Goal: Communication & Community: Share content

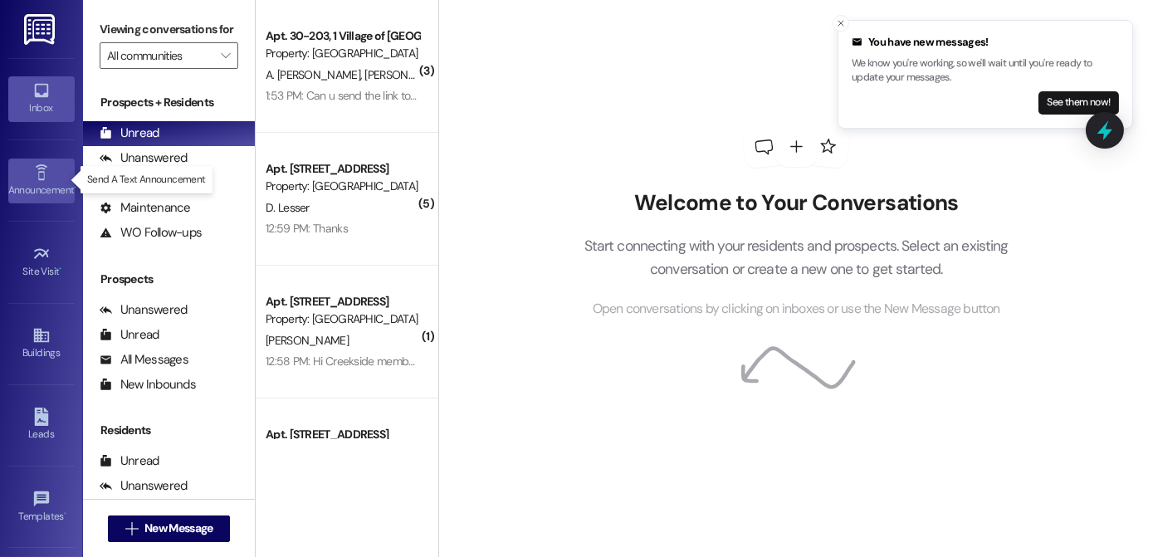
click at [34, 182] on div "Announcement •" at bounding box center [41, 190] width 83 height 17
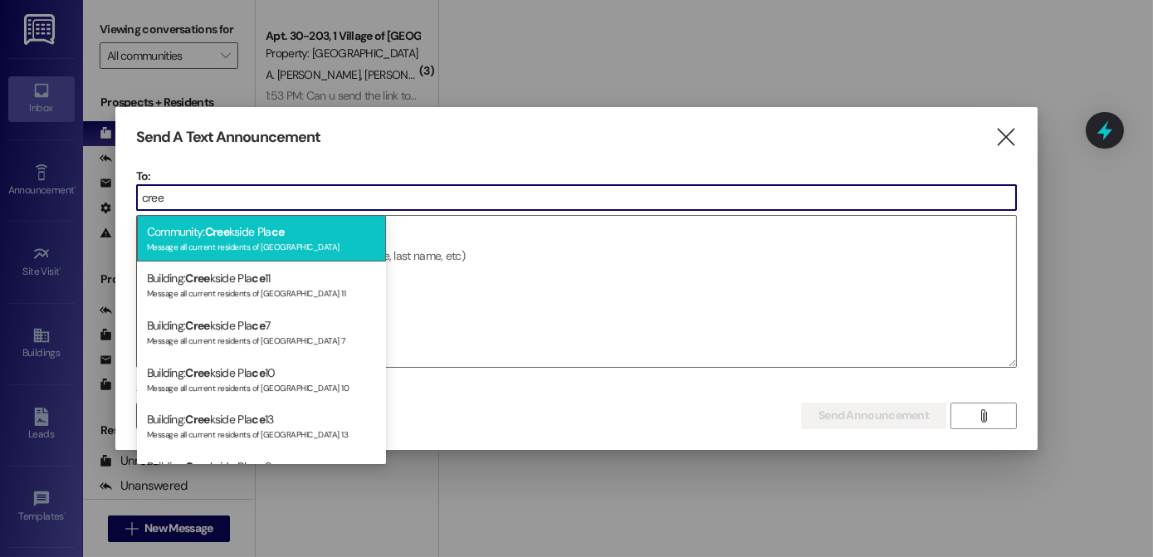
type input "cree"
click at [229, 232] on span "Cree" at bounding box center [217, 231] width 24 height 15
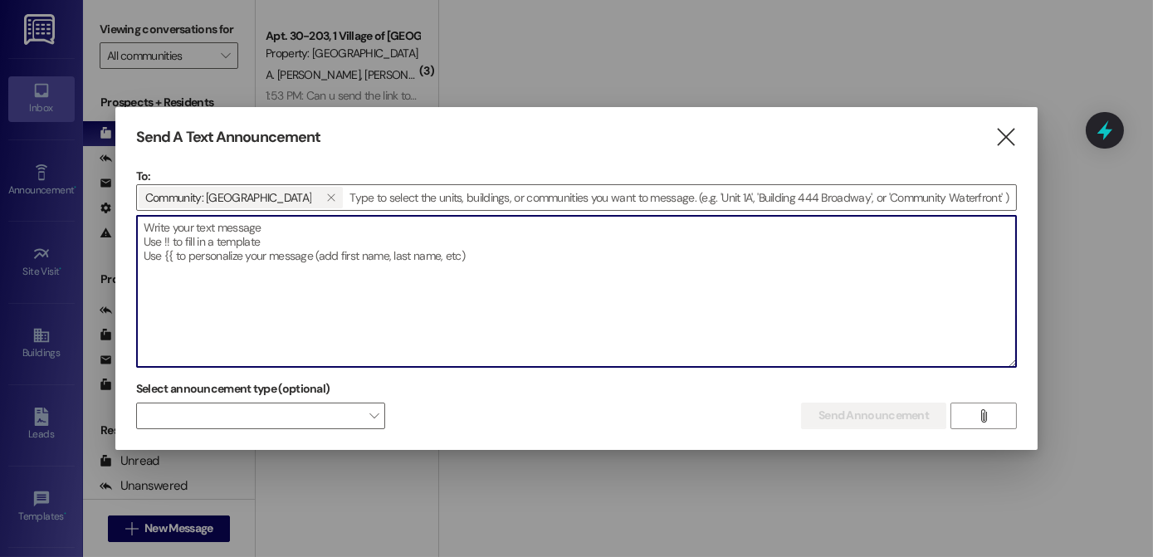
click at [227, 231] on textarea at bounding box center [576, 291] width 879 height 151
paste textarea "Hi members, an employee from Adams County Human Services will be at the Watervi…"
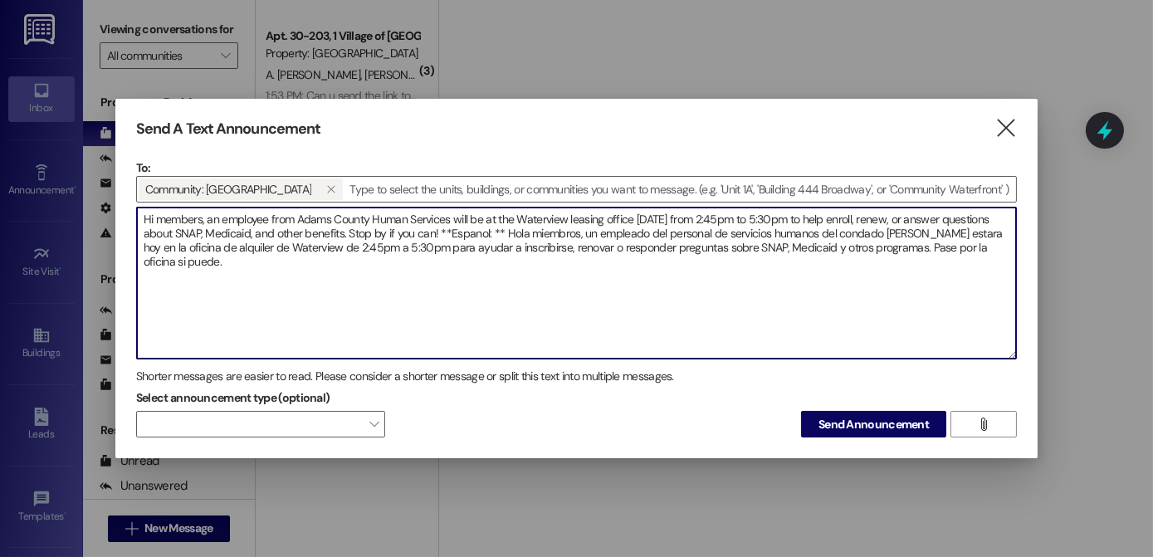
drag, startPoint x: 565, startPoint y: 213, endPoint x: 517, endPoint y: 208, distance: 47.5
click at [517, 208] on textarea "Hi members, an employee from Adams County Human Services will be at the Watervi…" at bounding box center [576, 283] width 879 height 151
click at [711, 216] on textarea "Hi members, an employee from Adams County Human Services will be at the leasing…" at bounding box center [576, 283] width 879 height 151
click at [329, 244] on textarea "Hi members, an employee from Adams County Human Services will be at the leasing…" at bounding box center [576, 283] width 879 height 151
drag, startPoint x: 247, startPoint y: 243, endPoint x: 195, endPoint y: 244, distance: 51.5
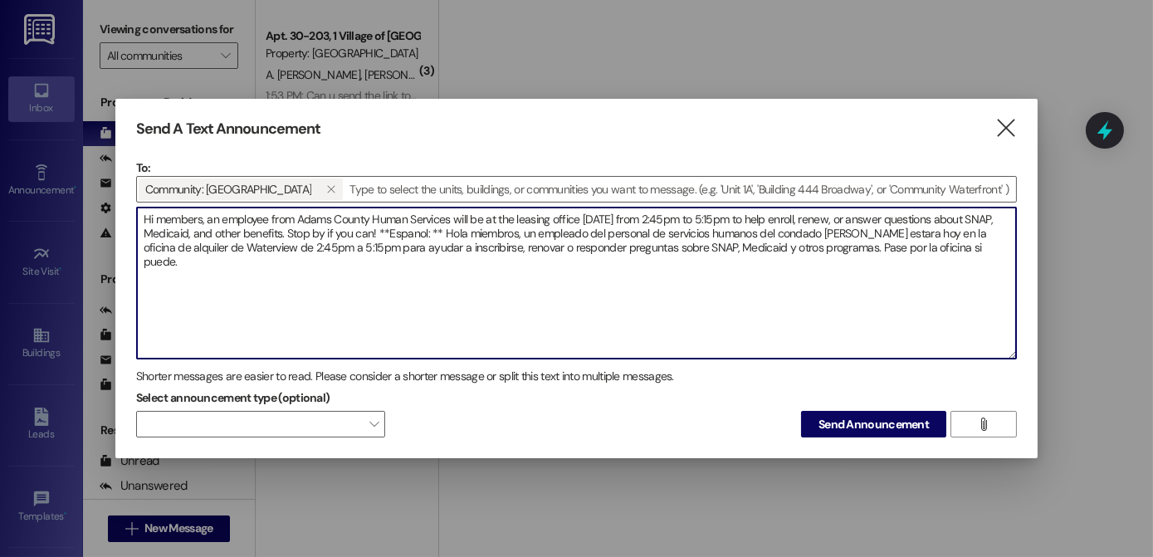
click at [195, 244] on textarea "Hi members, an employee from Adams County Human Services will be at the leasing…" at bounding box center [576, 283] width 879 height 151
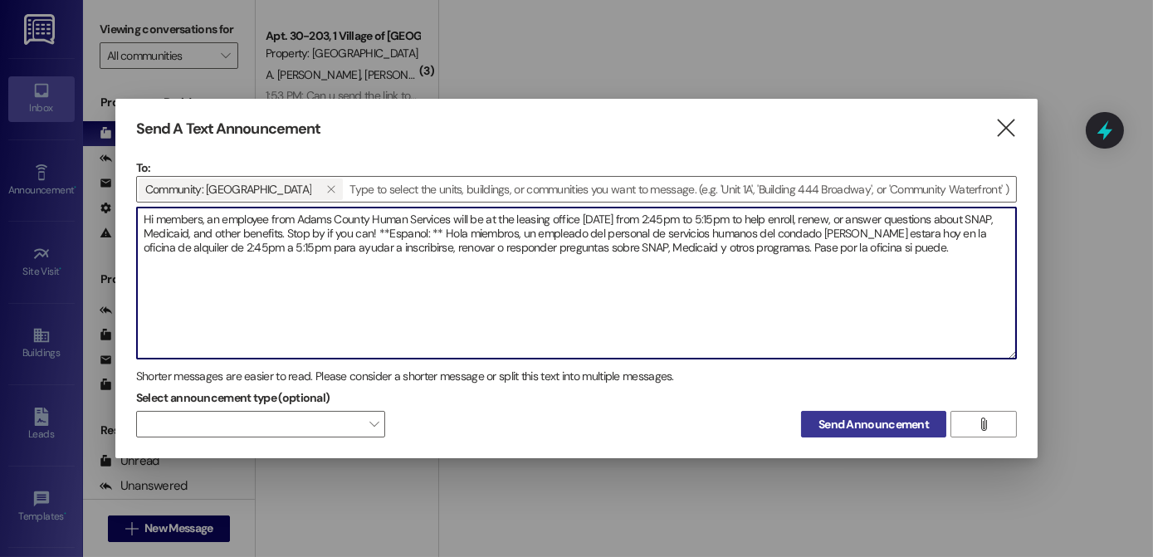
type textarea "Hi members, an employee from Adams County Human Services will be at the leasing…"
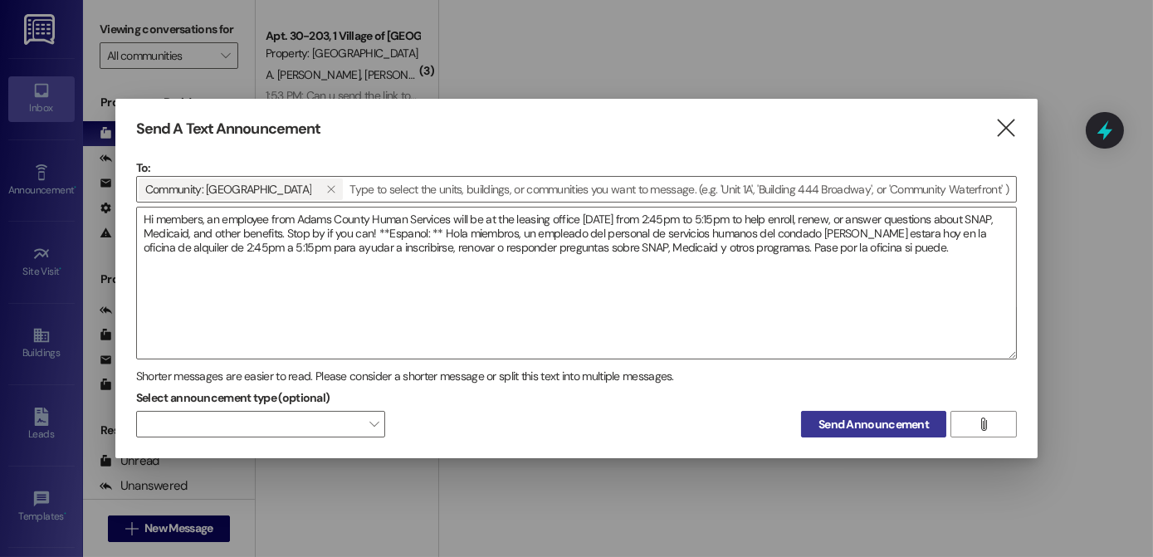
click at [878, 425] on span "Send Announcement" at bounding box center [874, 424] width 110 height 17
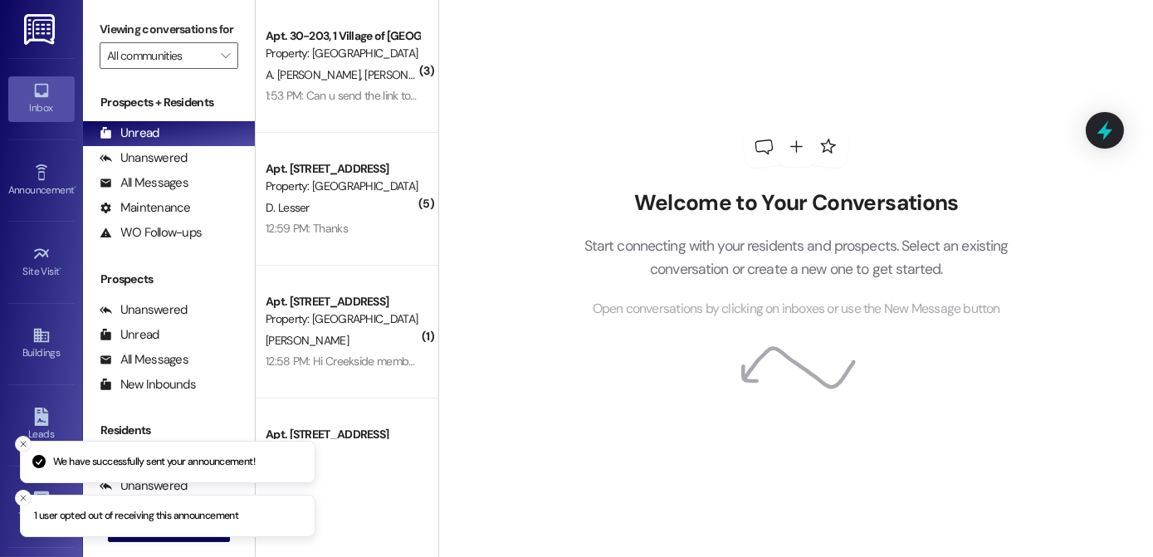
click at [24, 443] on icon "Close toast" at bounding box center [23, 444] width 10 height 10
click at [13, 496] on link "Templates •" at bounding box center [41, 507] width 66 height 45
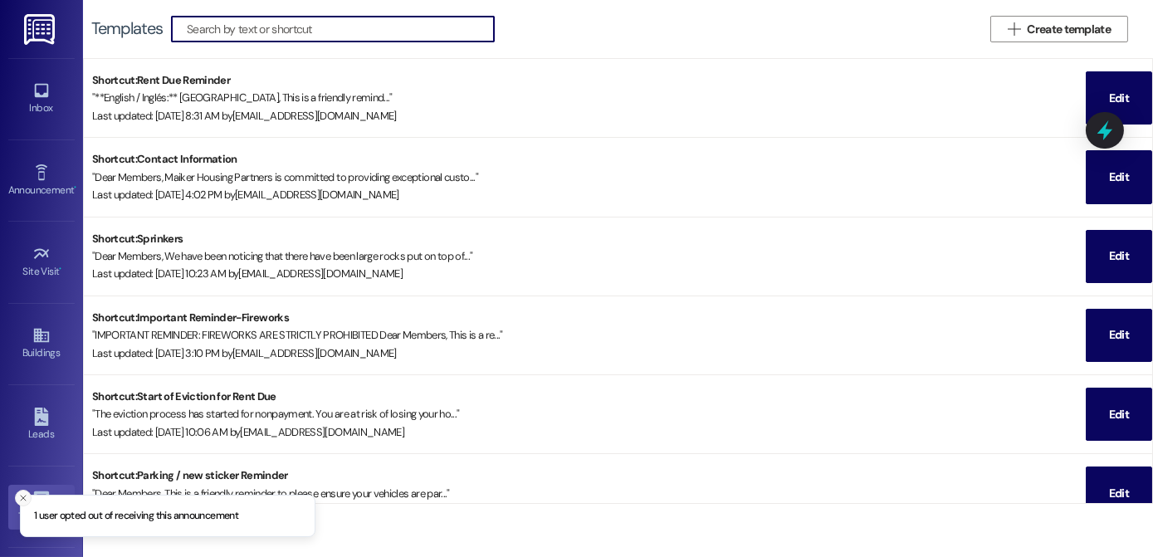
click at [22, 500] on icon "Close toast" at bounding box center [23, 498] width 10 height 10
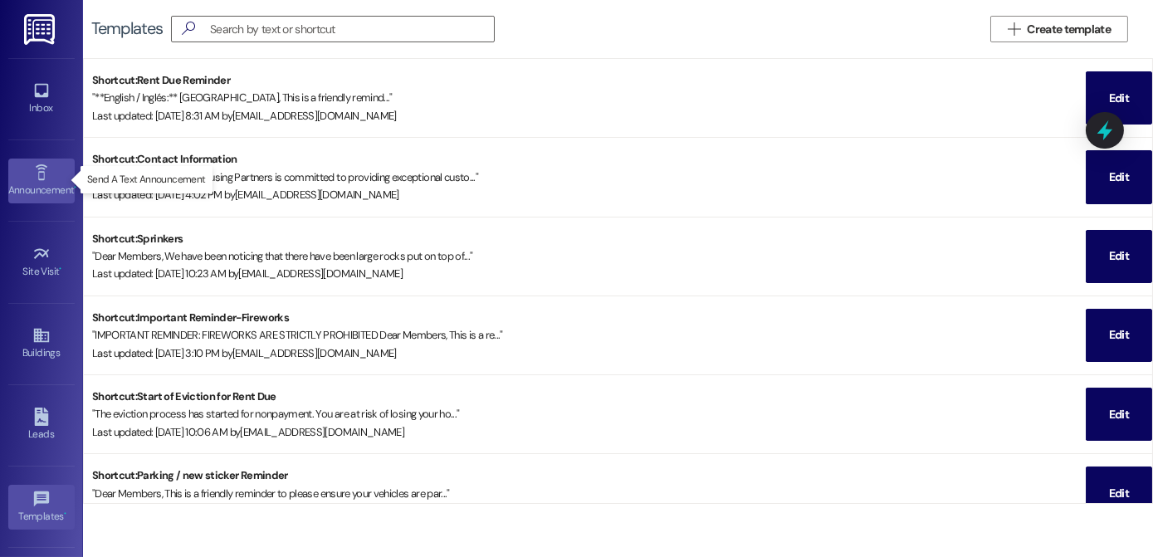
click at [37, 183] on div "Announcement •" at bounding box center [41, 190] width 83 height 17
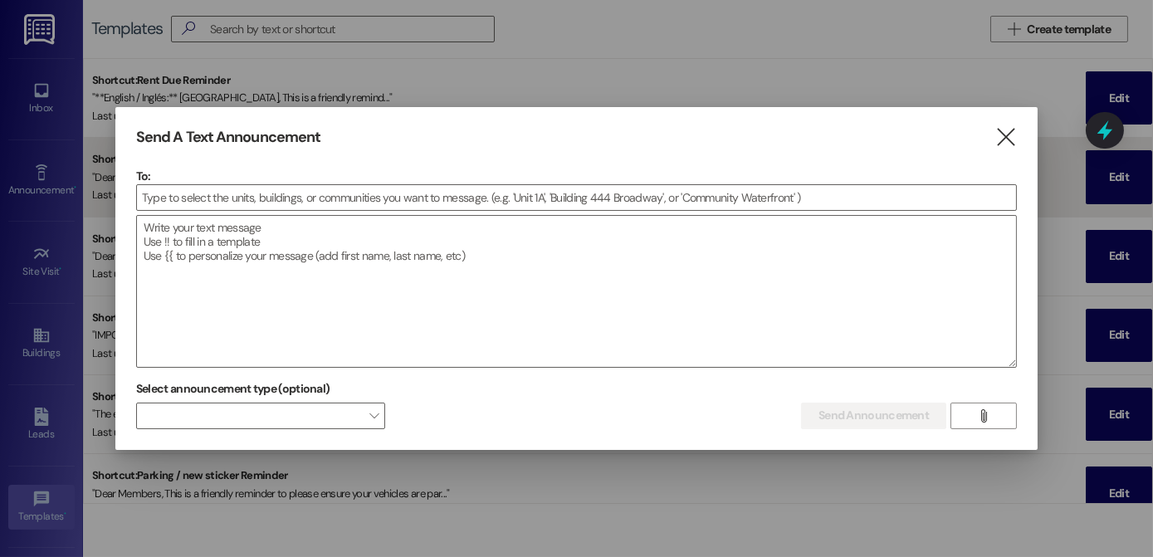
drag, startPoint x: 1008, startPoint y: 145, endPoint x: 375, endPoint y: 185, distance: 633.9
click at [1004, 144] on icon "" at bounding box center [1006, 137] width 22 height 17
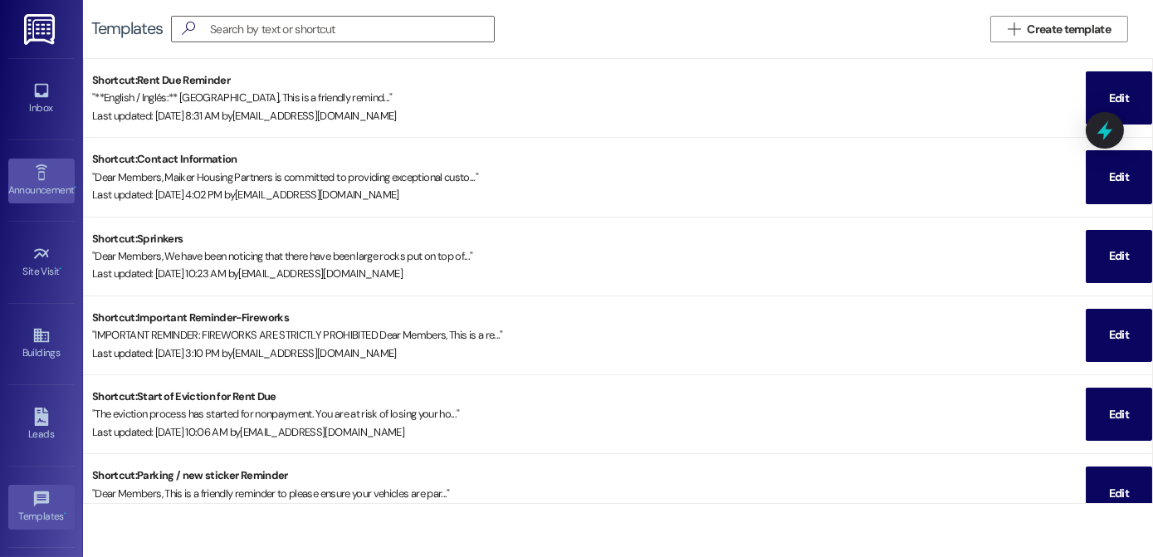
click at [49, 189] on div "Announcement •" at bounding box center [41, 190] width 83 height 17
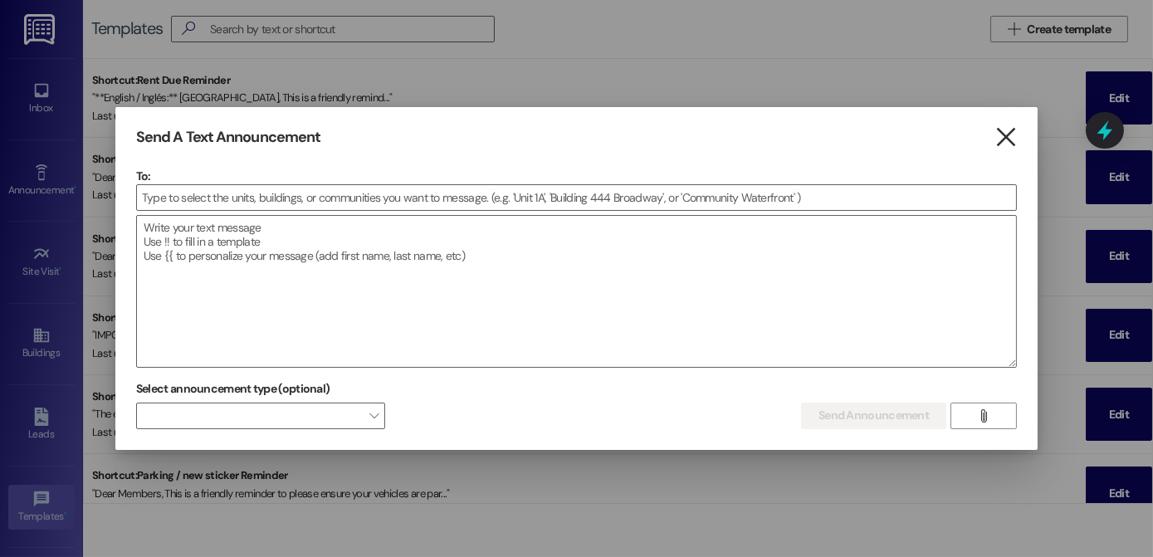
click at [996, 144] on icon "" at bounding box center [1006, 137] width 22 height 17
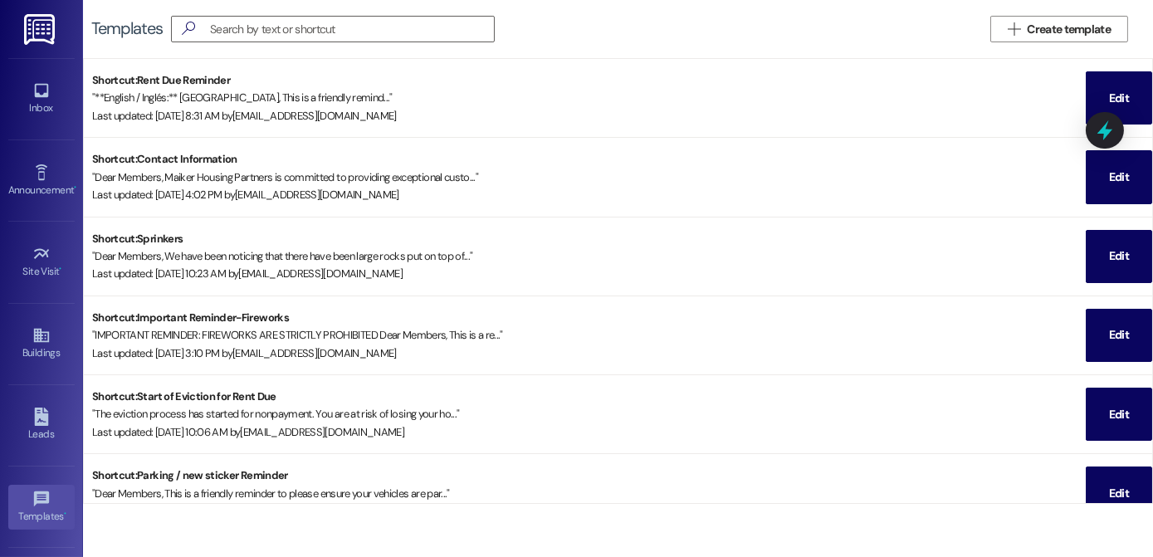
click at [55, 44] on link at bounding box center [40, 29] width 53 height 58
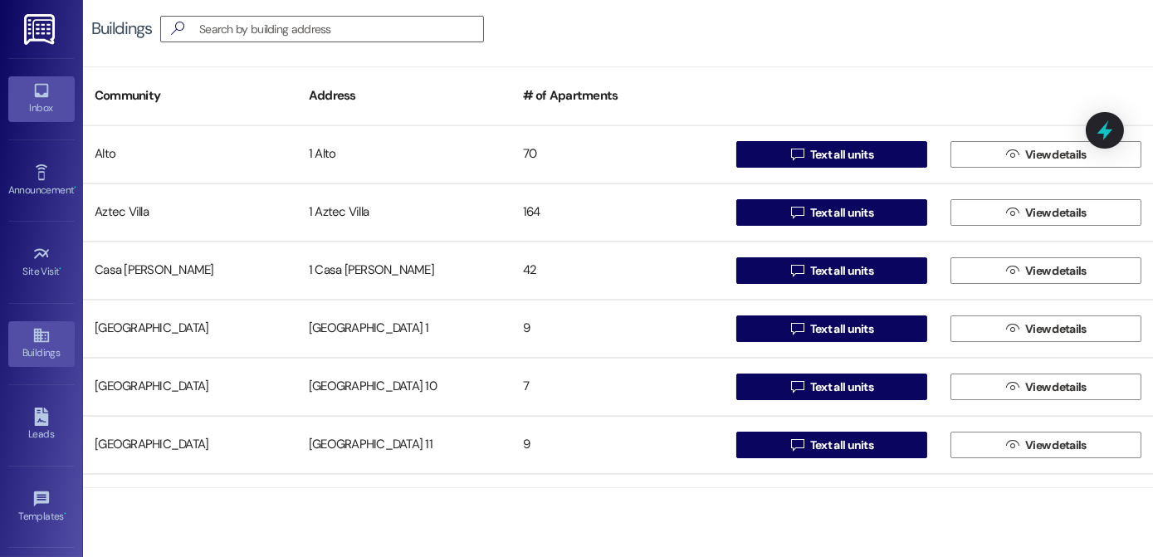
click at [36, 94] on icon at bounding box center [41, 91] width 14 height 14
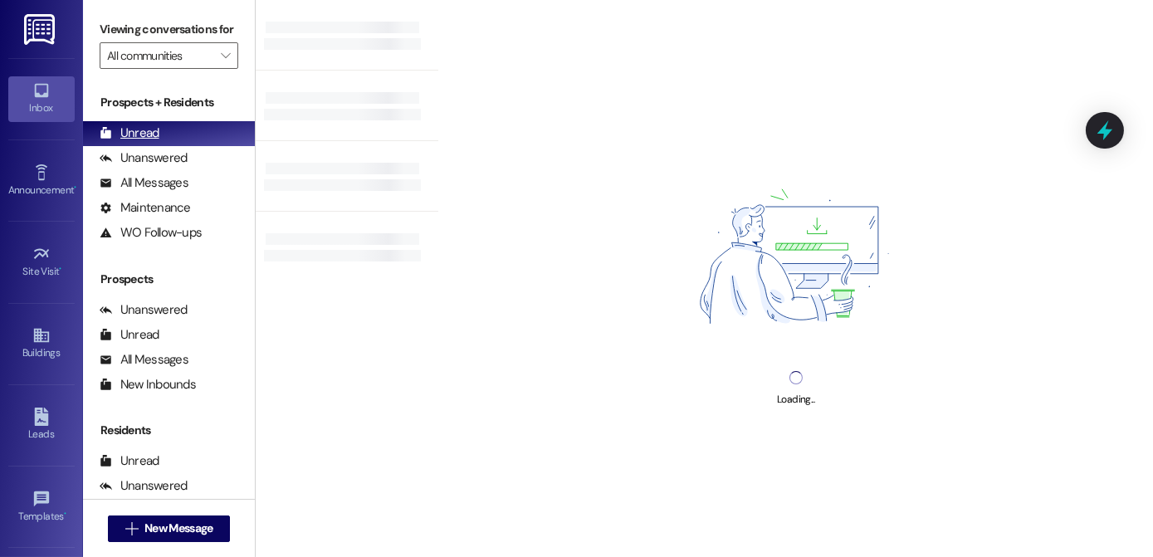
click at [159, 146] on div "Unread (0)" at bounding box center [169, 133] width 172 height 25
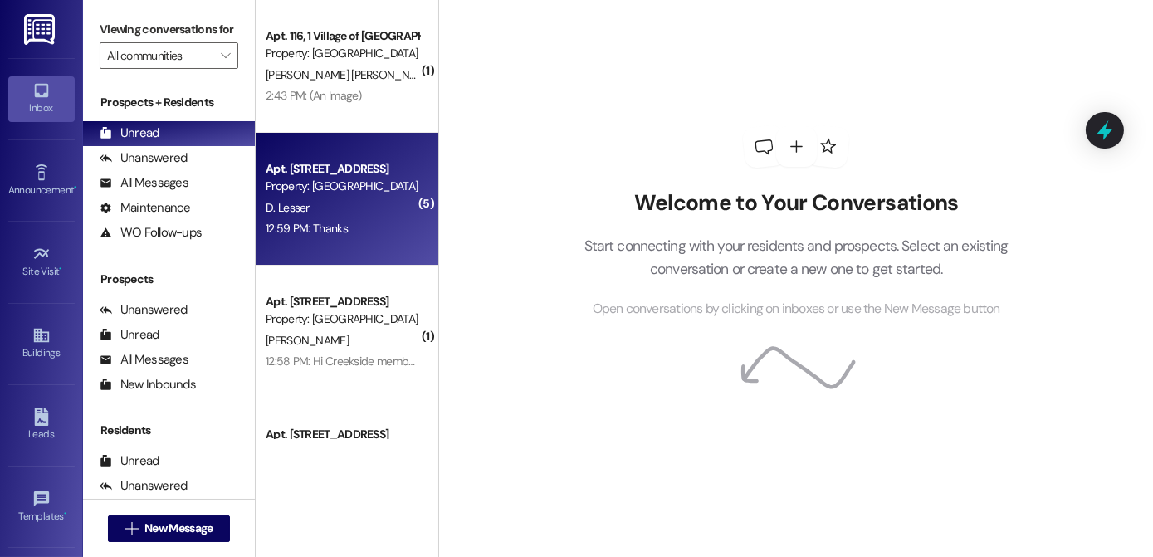
click at [323, 187] on div "Property: [GEOGRAPHIC_DATA]" at bounding box center [343, 186] width 154 height 17
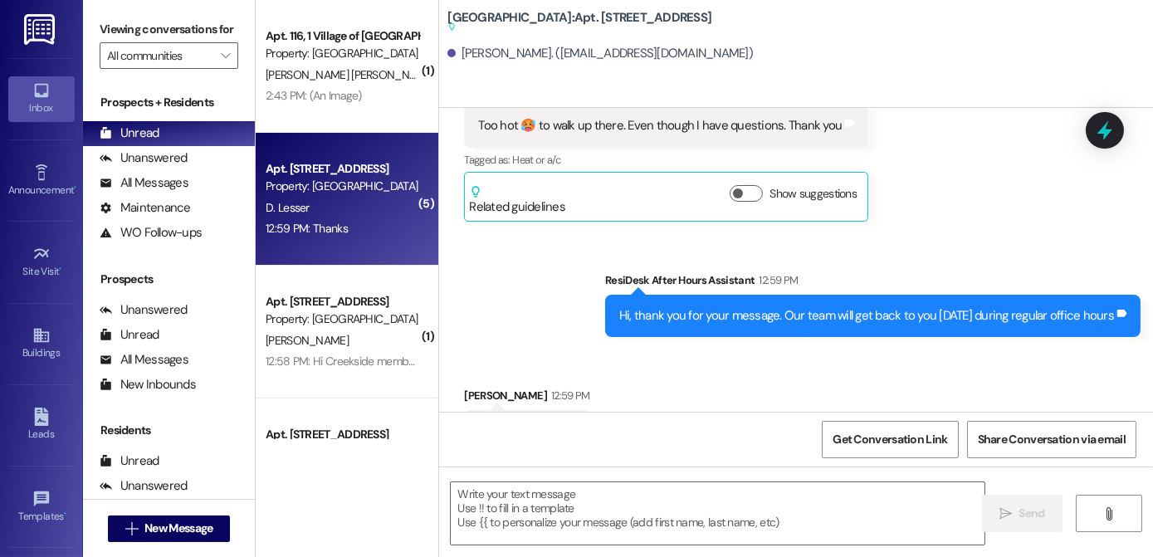
scroll to position [33099, 0]
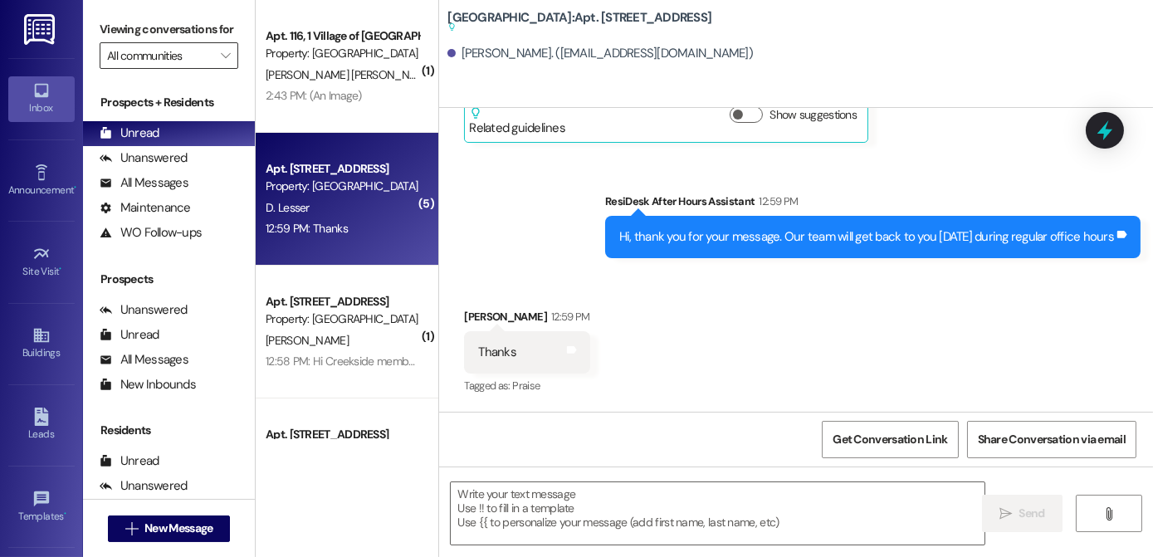
click at [189, 69] on input "All communities" at bounding box center [159, 55] width 105 height 27
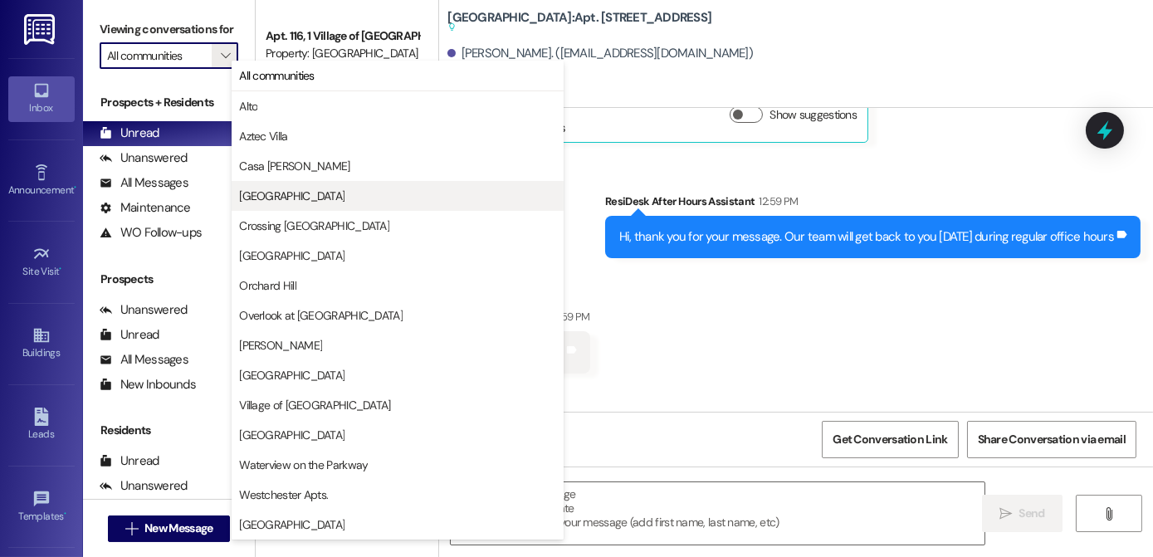
click at [270, 189] on span "[GEOGRAPHIC_DATA]" at bounding box center [291, 196] width 105 height 17
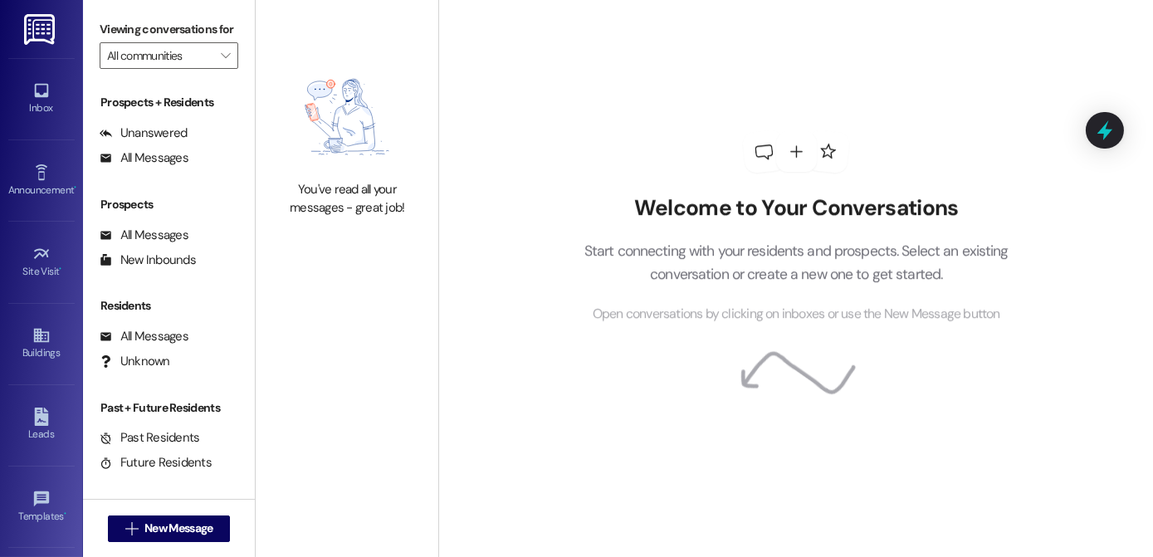
type input "[GEOGRAPHIC_DATA]"
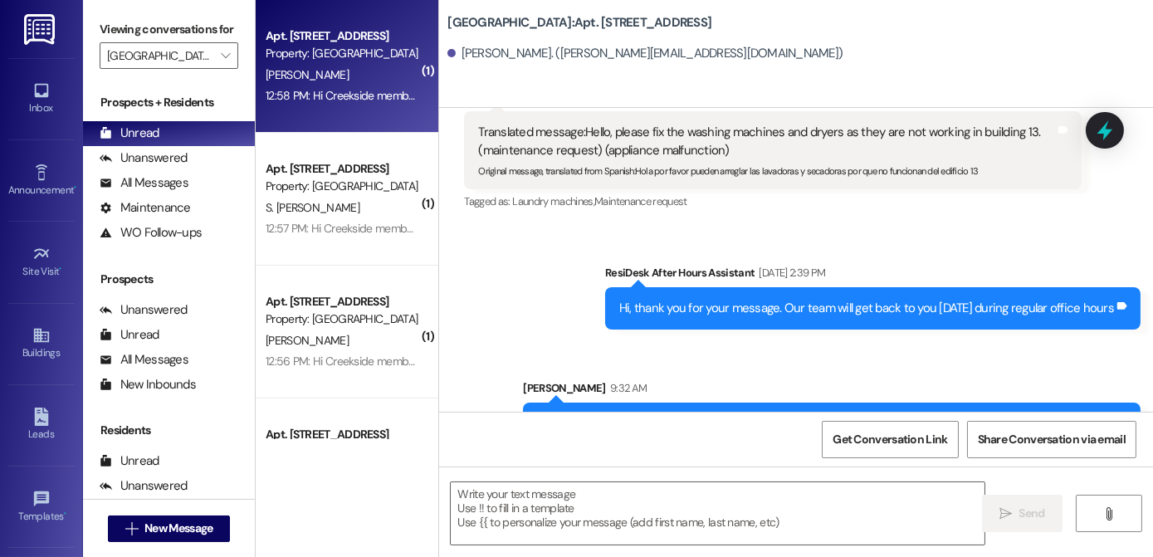
scroll to position [1335, 0]
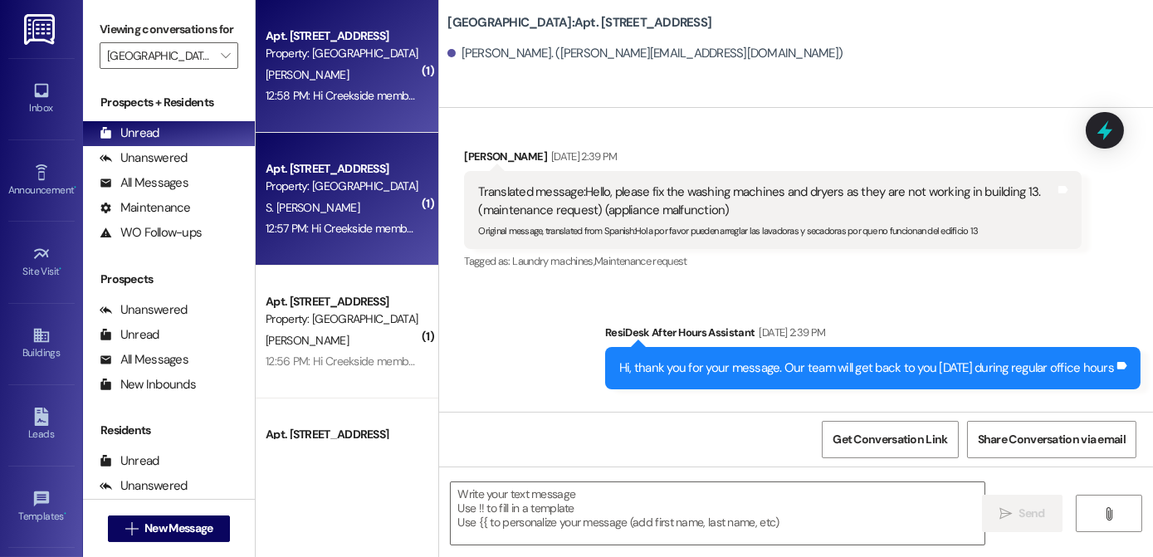
click at [303, 187] on div "Property: [GEOGRAPHIC_DATA]" at bounding box center [343, 186] width 154 height 17
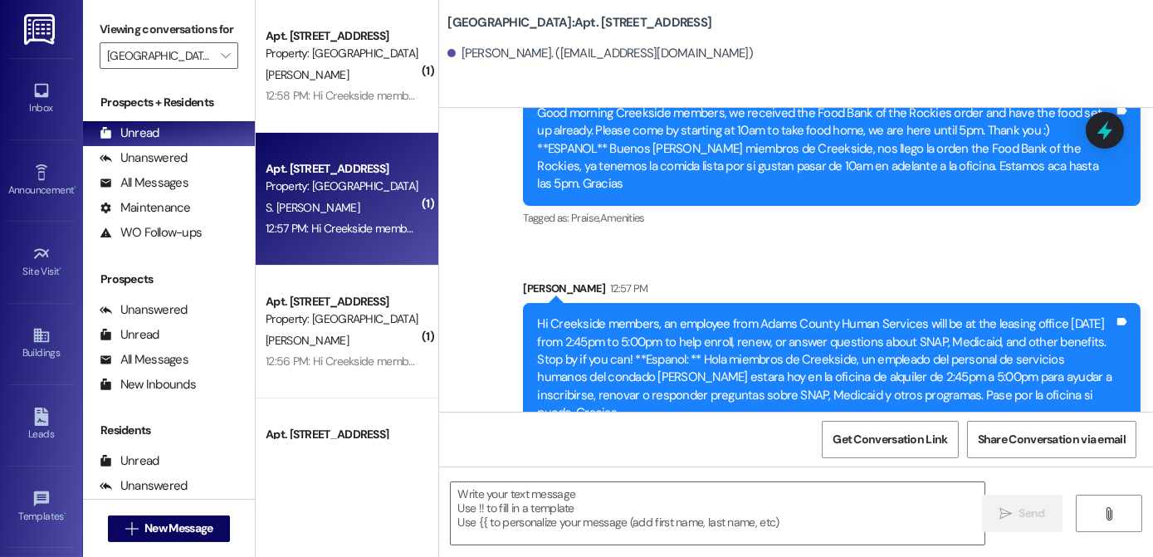
scroll to position [726, 0]
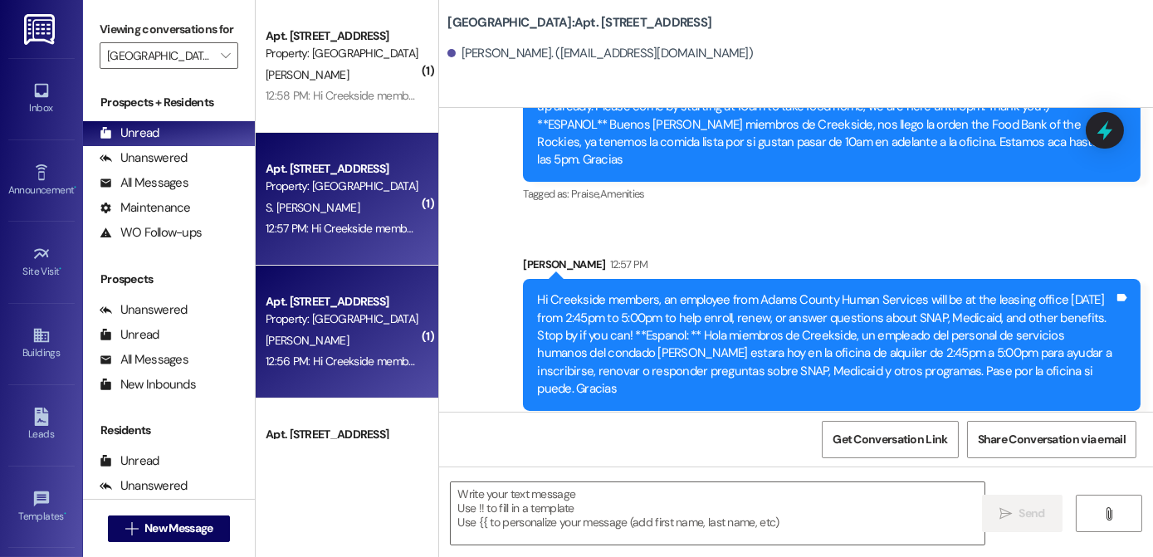
click at [346, 298] on div "Apt. [STREET_ADDRESS]" at bounding box center [343, 301] width 154 height 17
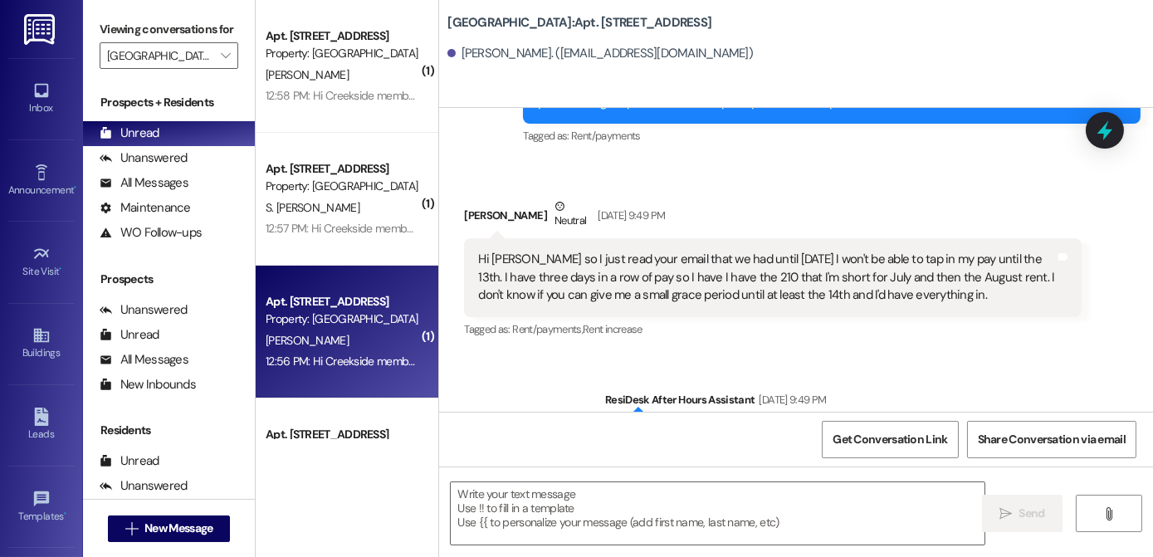
scroll to position [17884, 0]
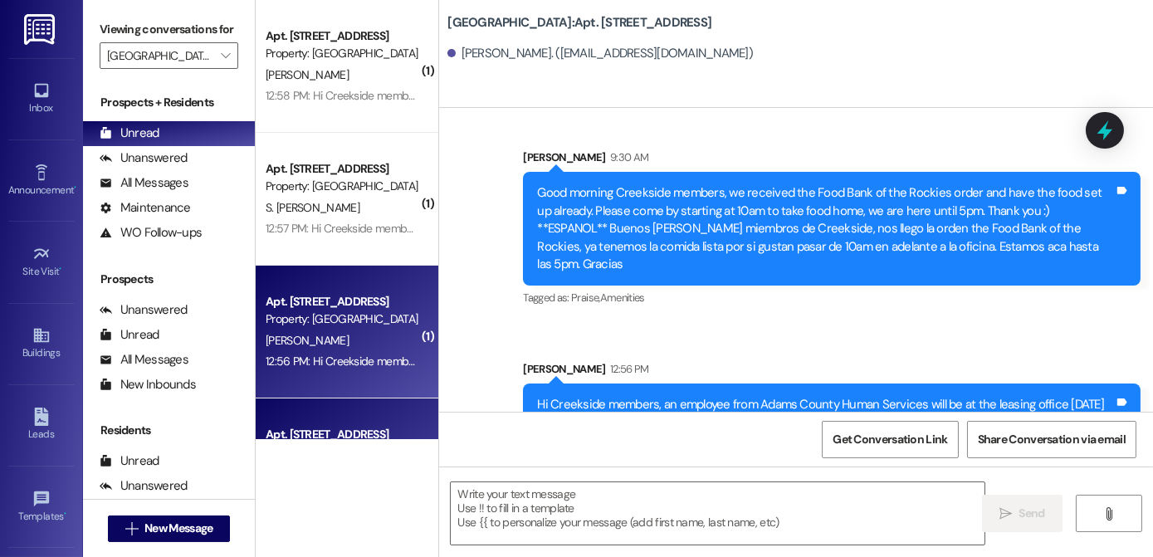
click at [330, 411] on div "Apt. [STREET_ADDRESS] Property: [GEOGRAPHIC_DATA][PERSON_NAME] 12:56 PM: Hi Cre…" at bounding box center [347, 465] width 183 height 133
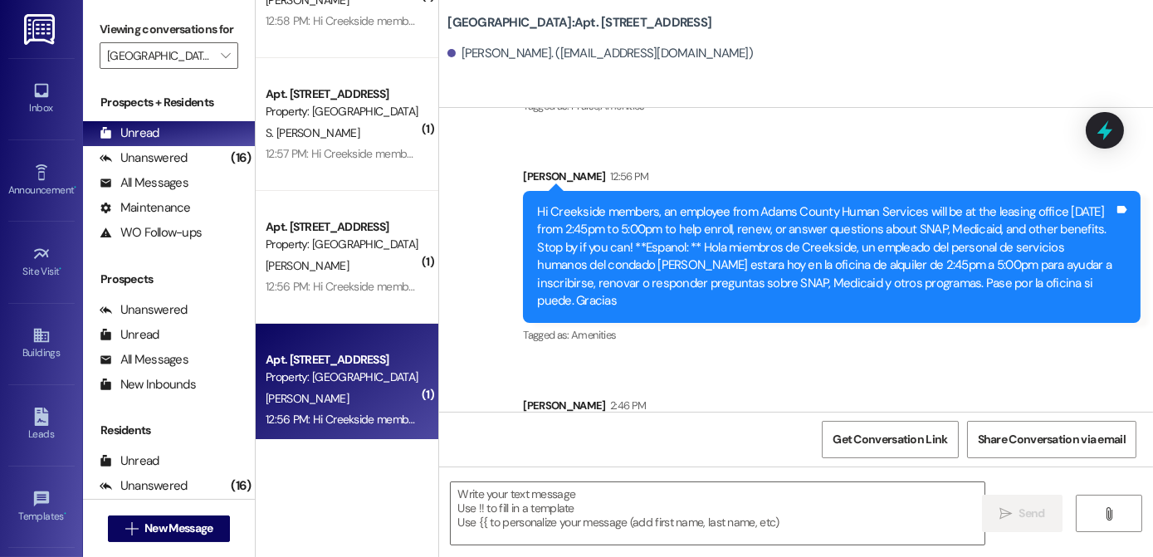
scroll to position [0, 0]
